Goal: Navigation & Orientation: Find specific page/section

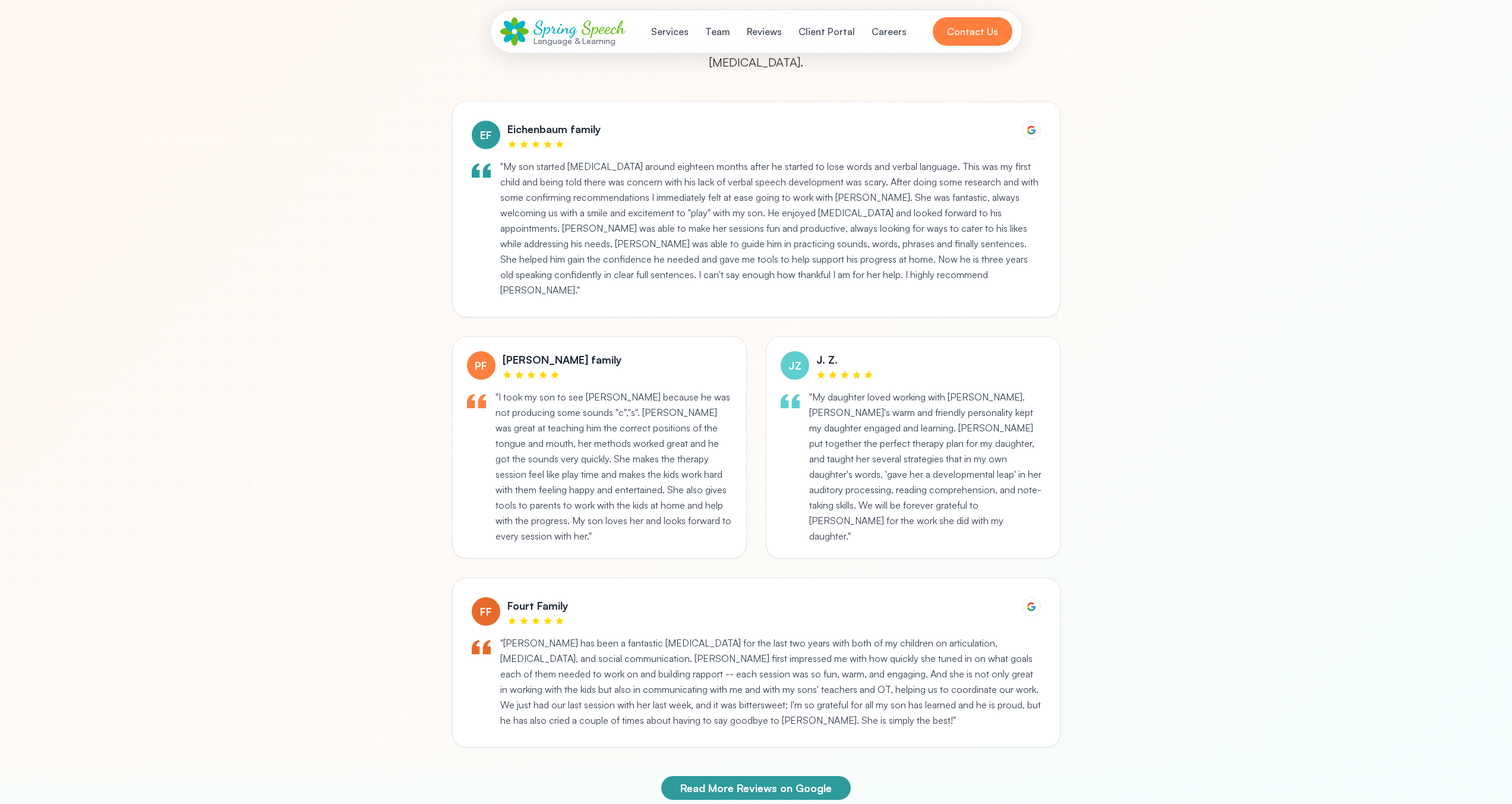
scroll to position [3639, 0]
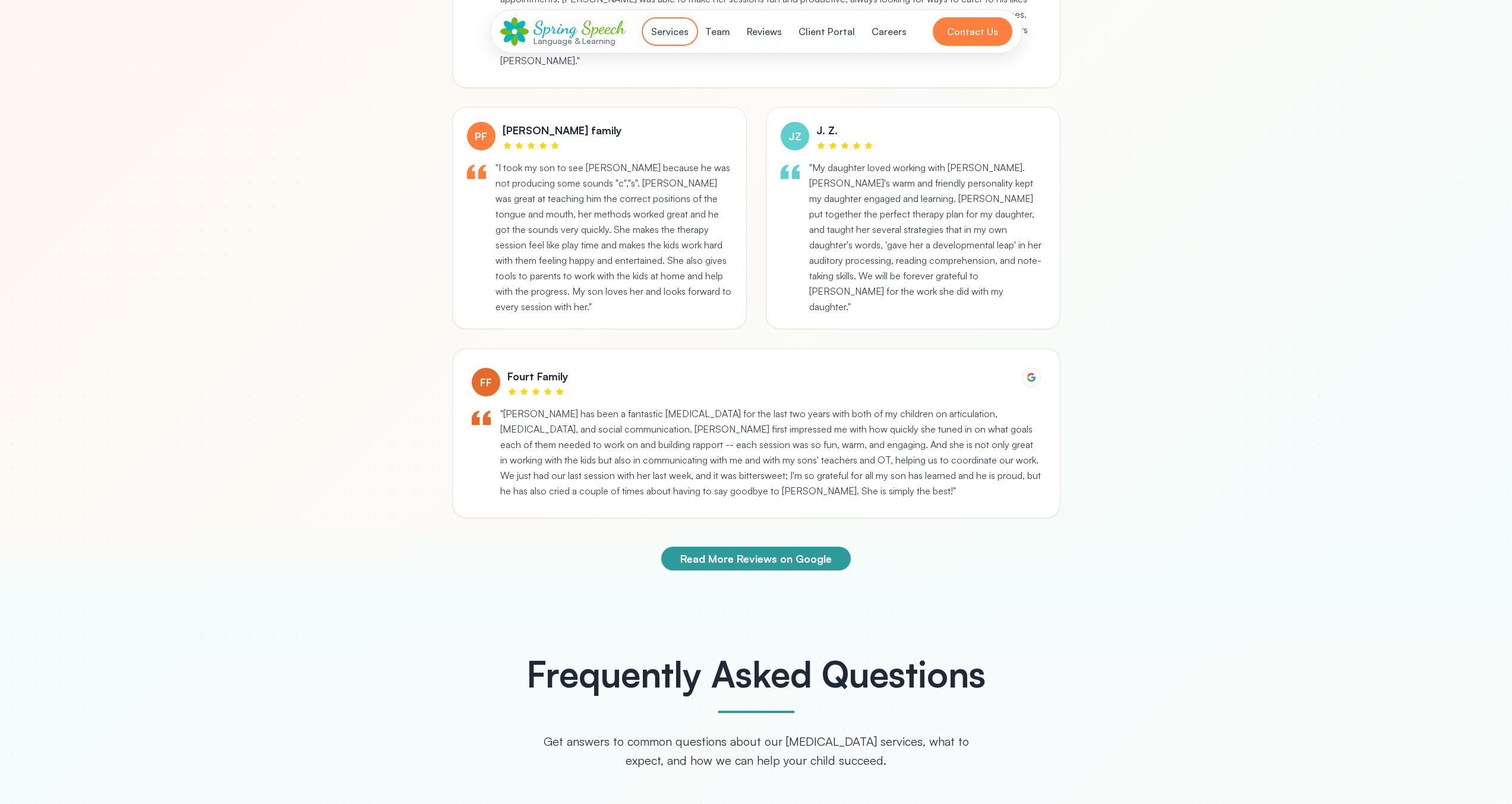
click at [693, 35] on button "Services" at bounding box center [669, 31] width 52 height 24
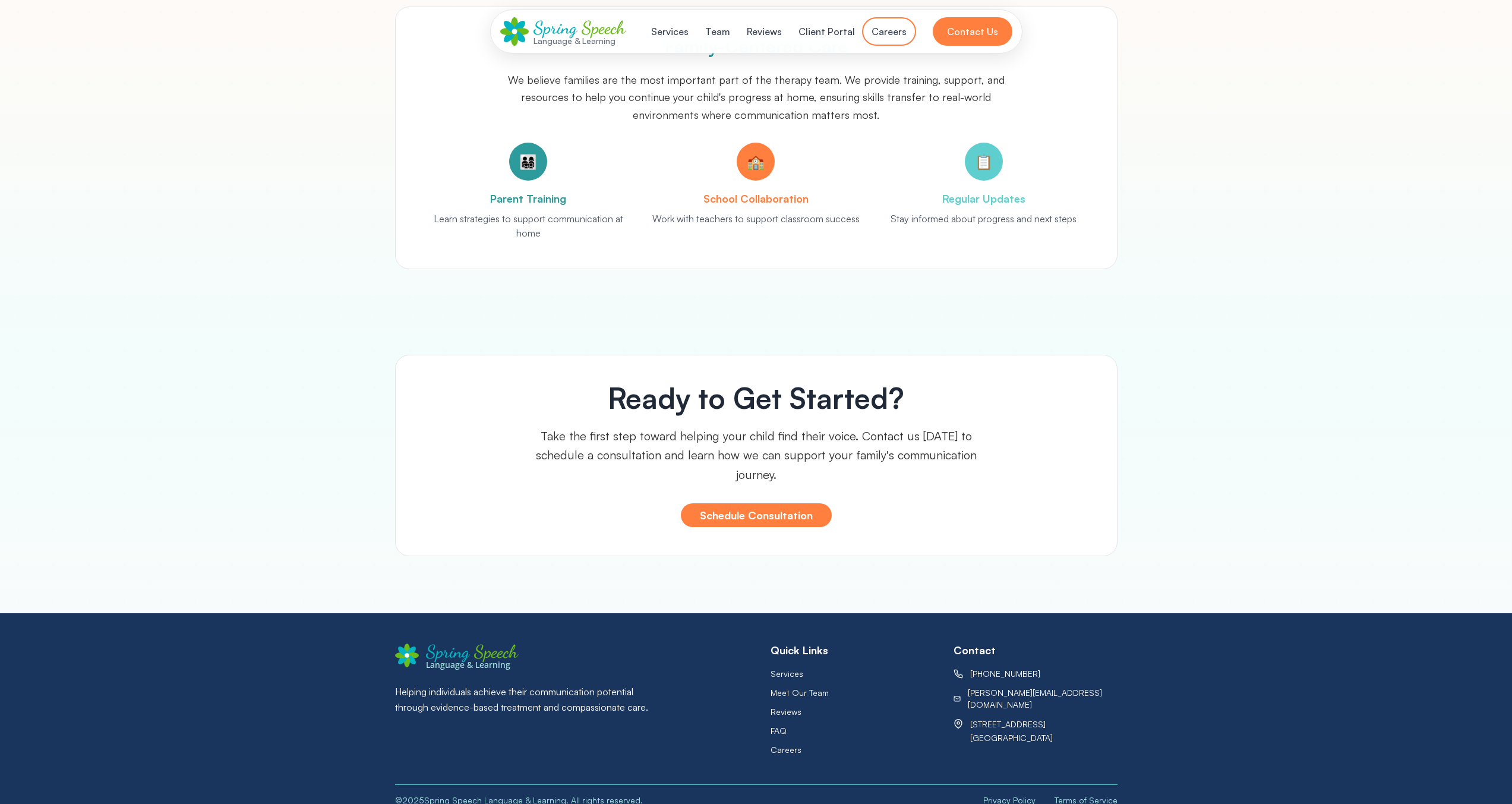
click at [898, 29] on button "Careers" at bounding box center [889, 31] width 49 height 24
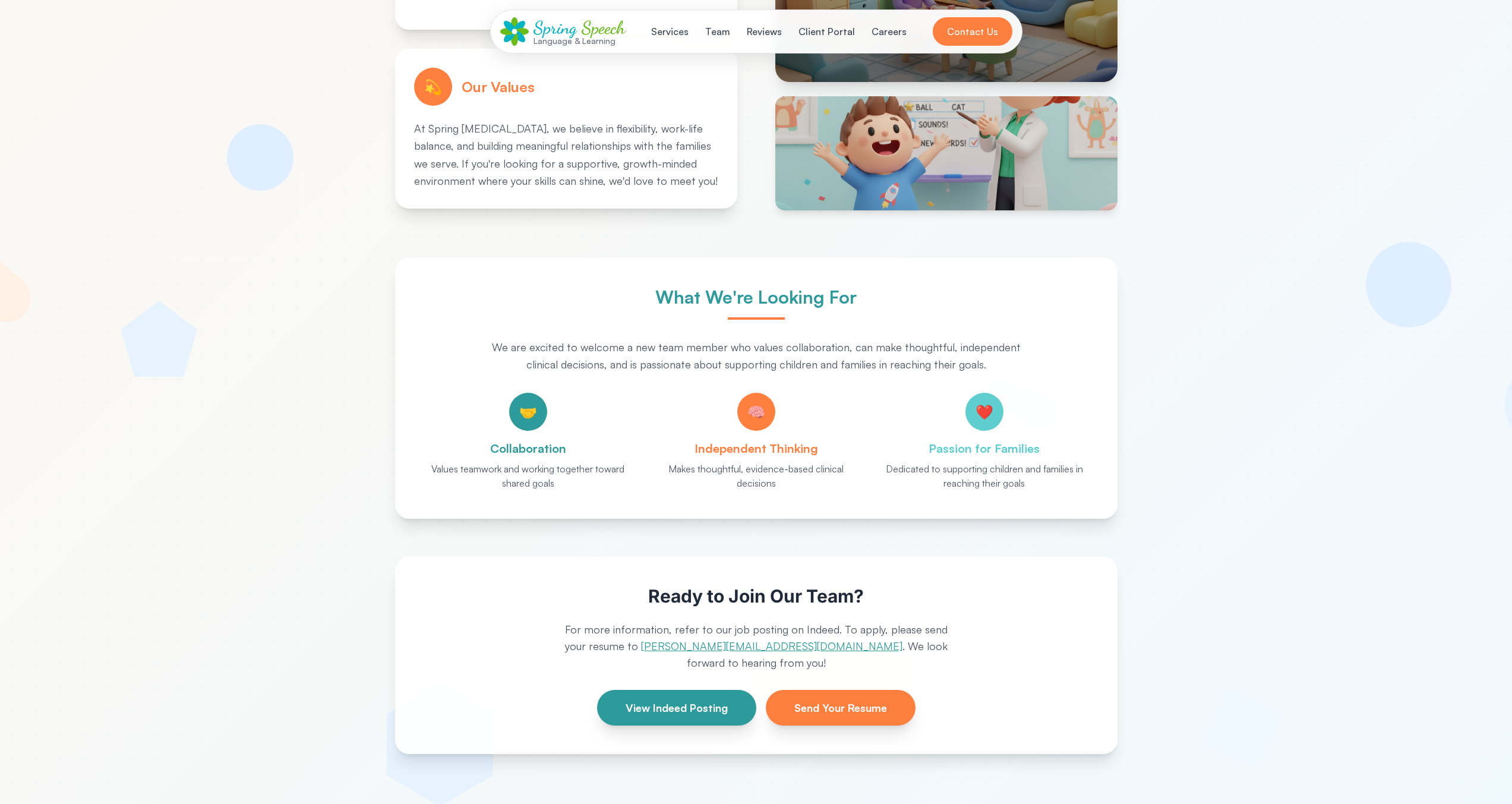
scroll to position [563, 0]
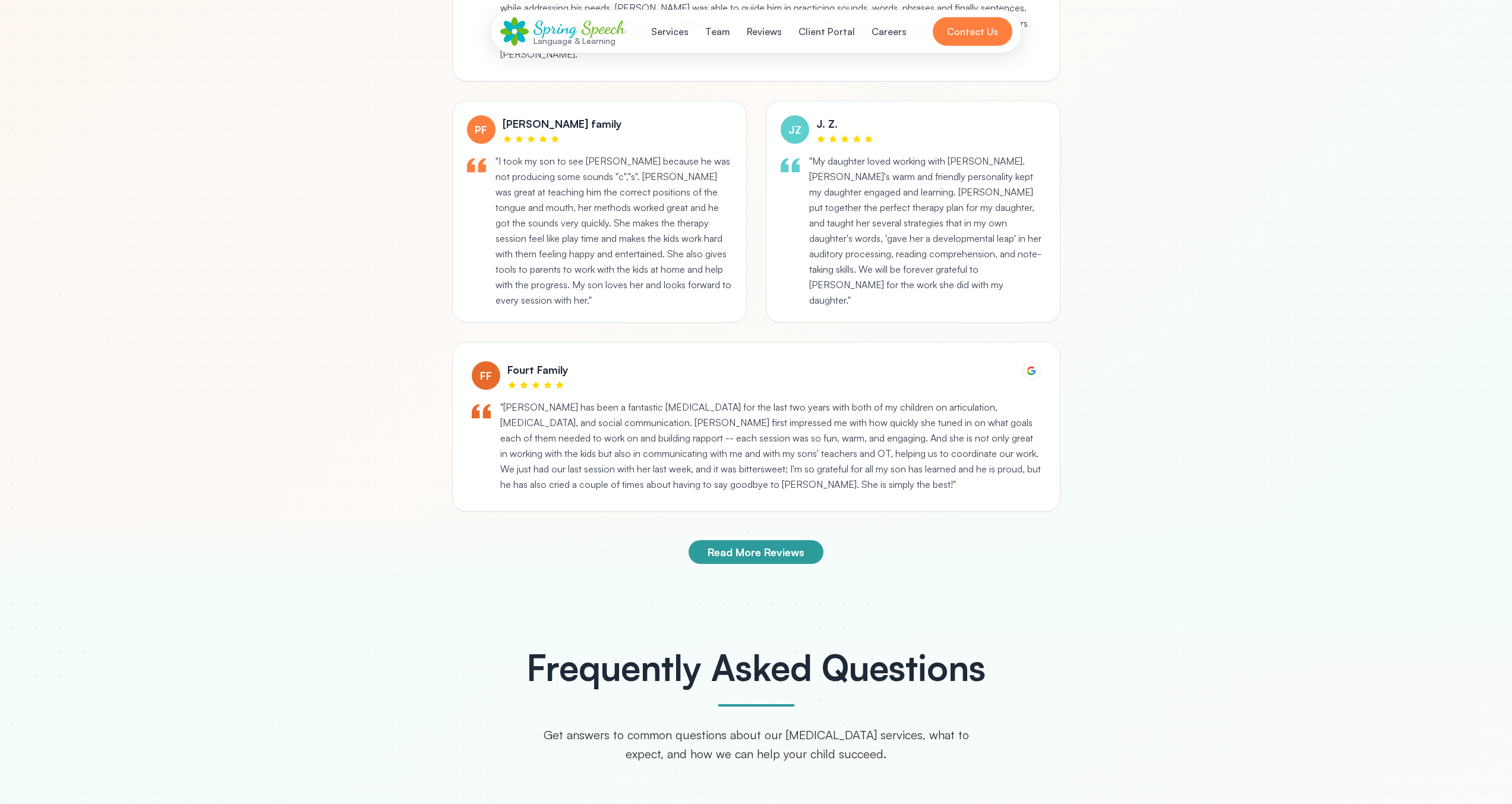
scroll to position [3711, 0]
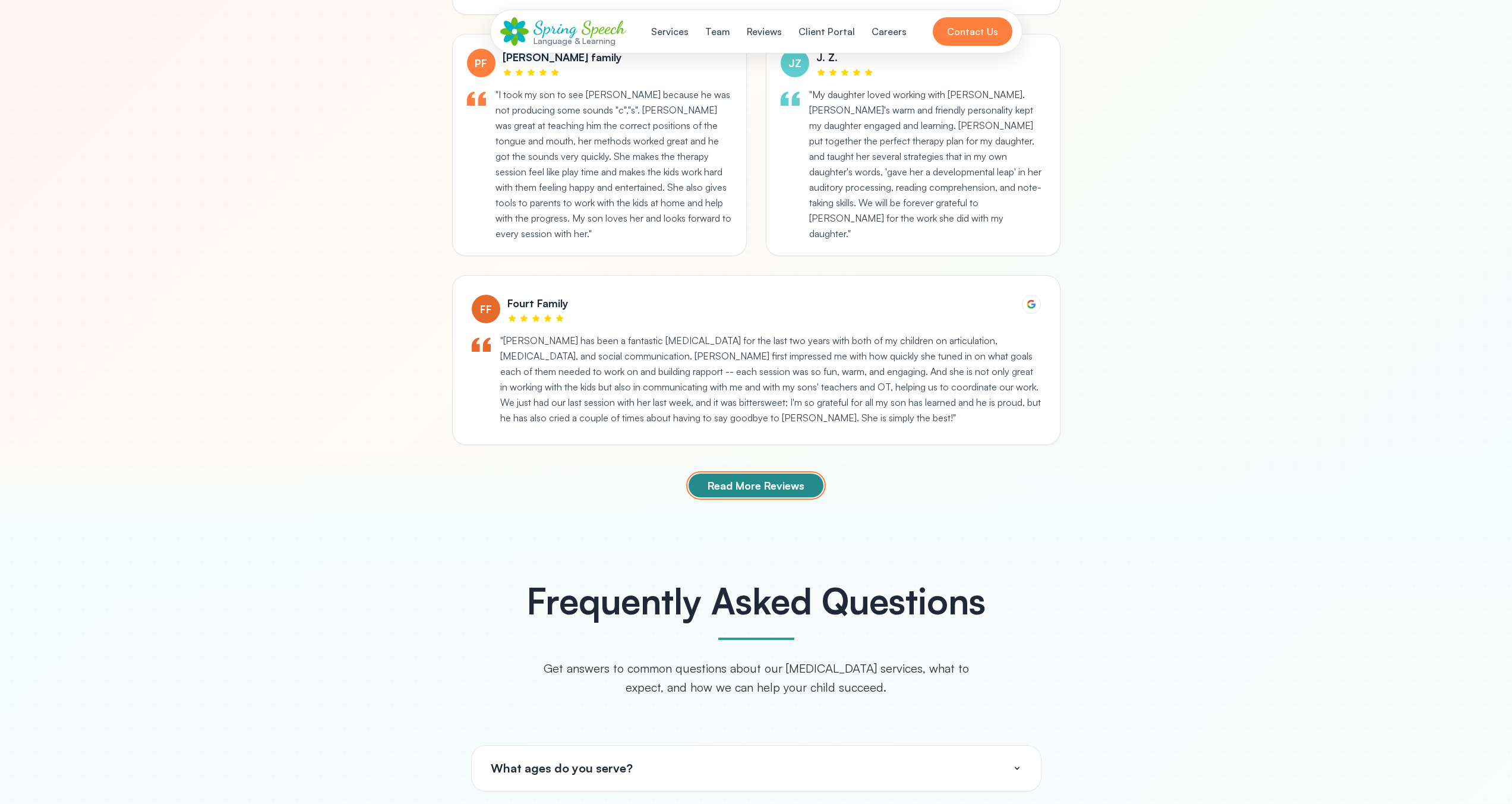
click at [795, 473] on button "Read More Reviews" at bounding box center [756, 485] width 135 height 24
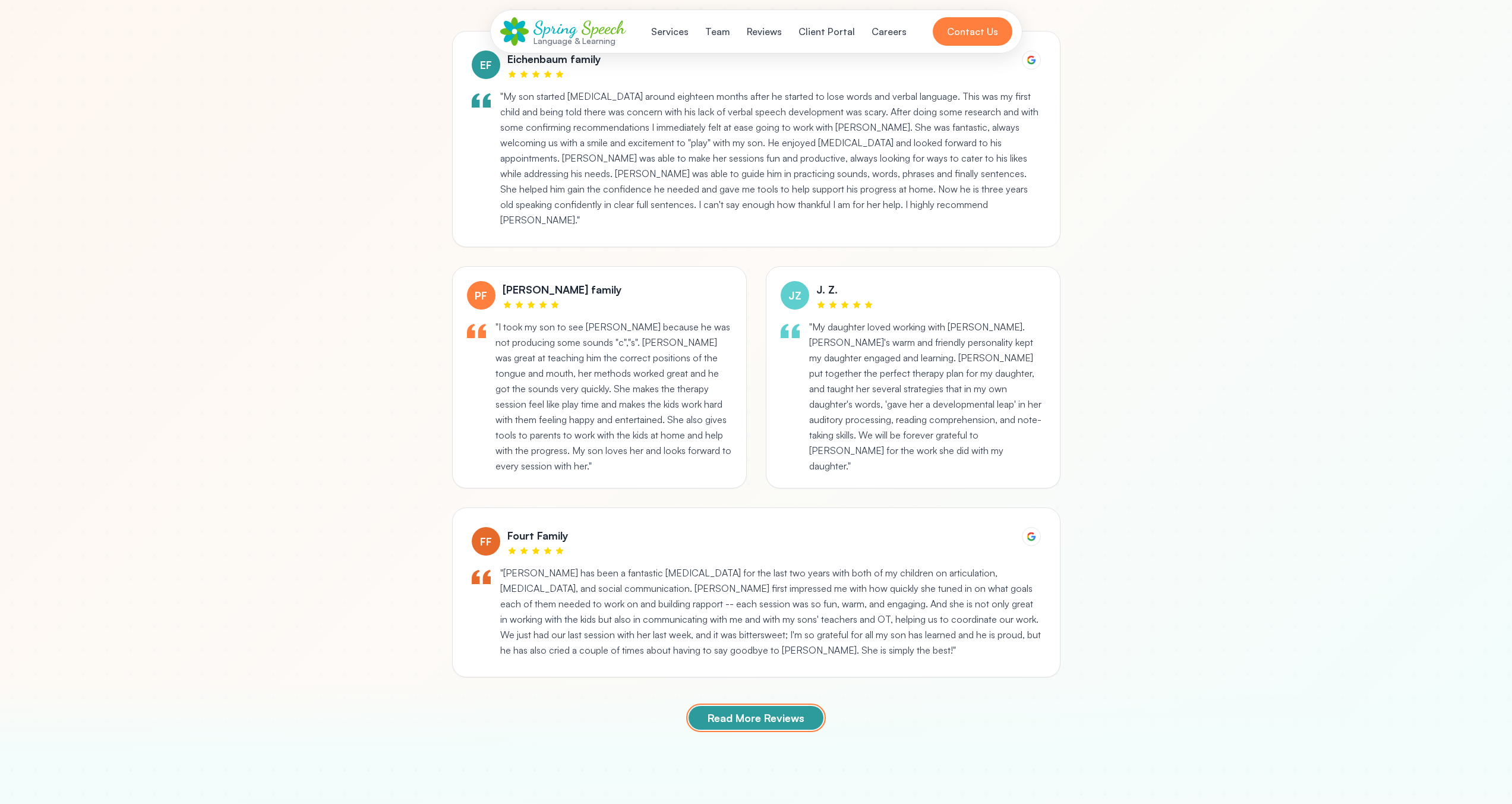
scroll to position [3403, 0]
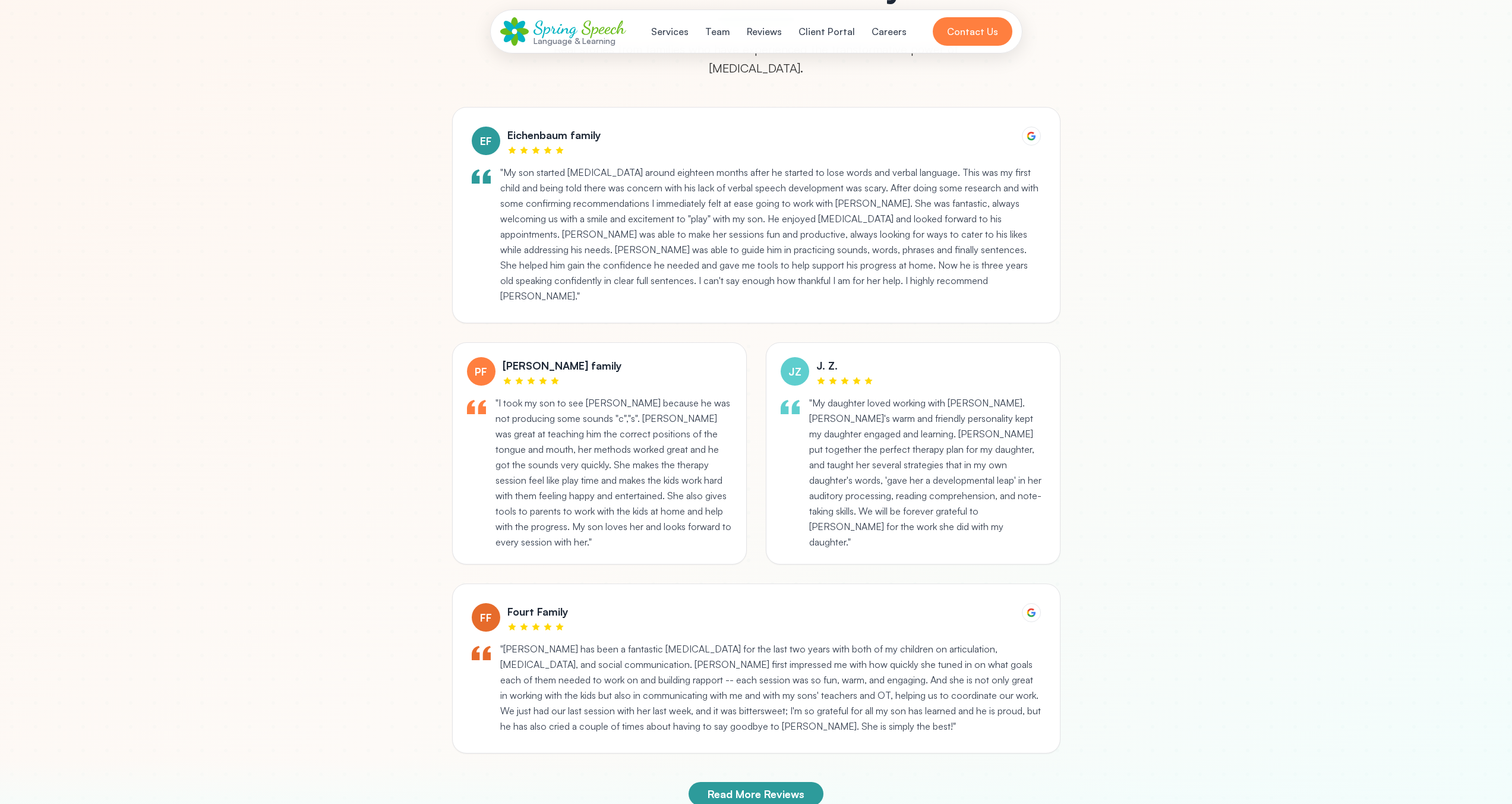
click at [385, 271] on div "What Families Say Real stories from families who have experienced the transform…" at bounding box center [756, 385] width 761 height 842
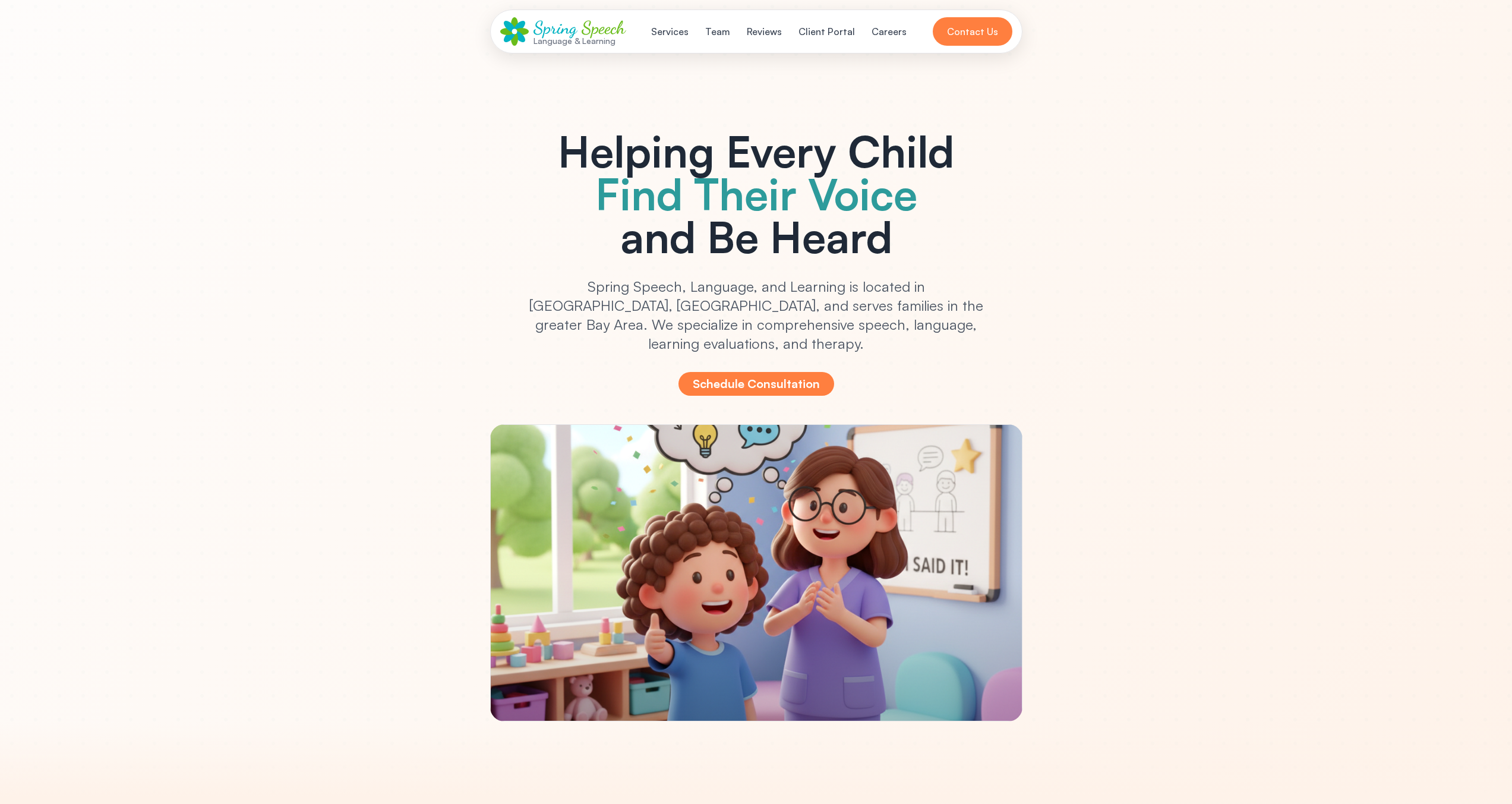
scroll to position [0, 0]
